Goal: Task Accomplishment & Management: Manage account settings

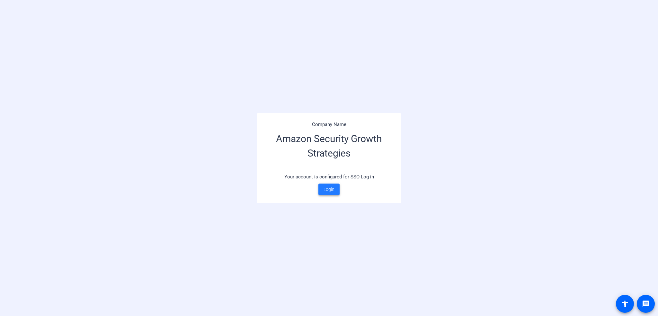
click at [327, 190] on span "Login" at bounding box center [328, 189] width 11 height 7
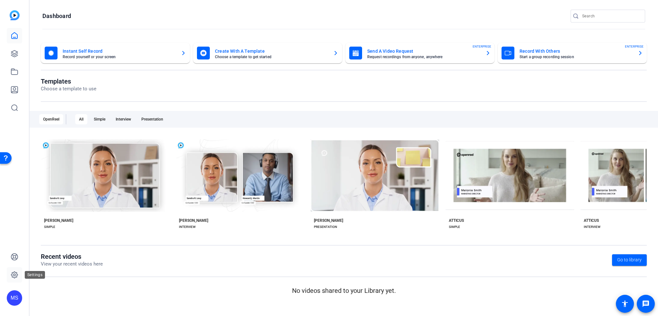
click at [18, 272] on icon at bounding box center [15, 275] width 8 height 8
